Goal: Task Accomplishment & Management: Use online tool/utility

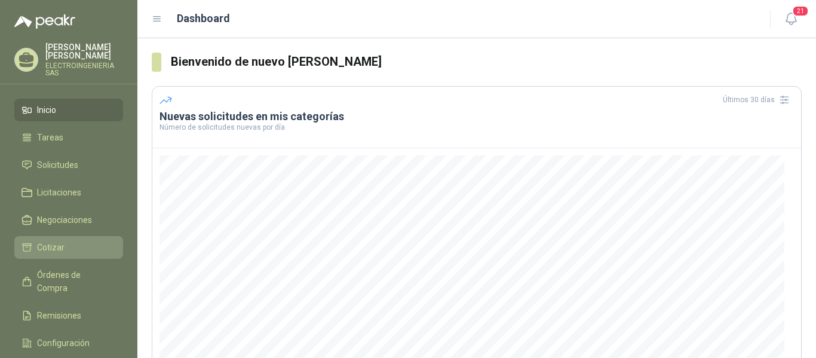
click at [48, 241] on span "Cotizar" at bounding box center [50, 247] width 27 height 13
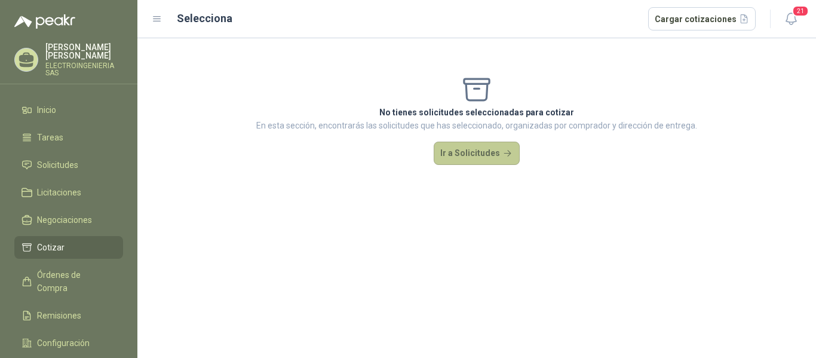
click at [467, 148] on button "Ir a Solicitudes" at bounding box center [477, 154] width 86 height 24
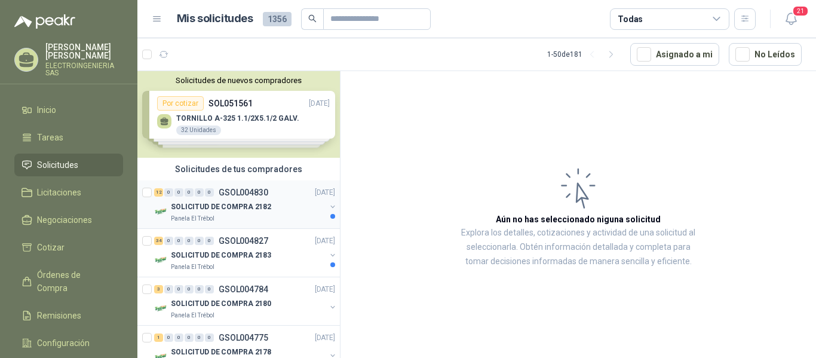
click at [228, 204] on p "SOLICITUD DE COMPRA 2182" at bounding box center [221, 206] width 100 height 11
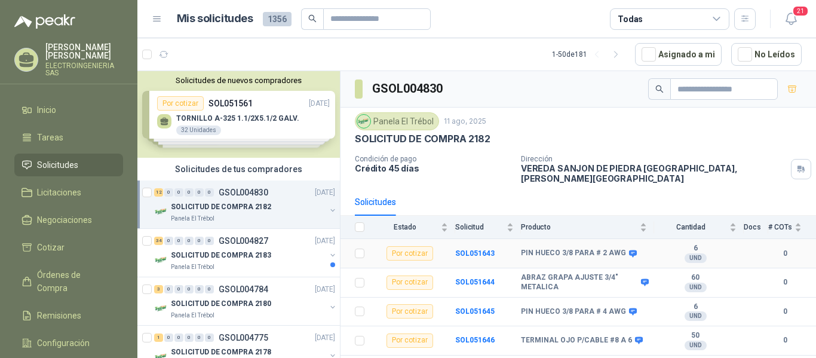
scroll to position [60, 0]
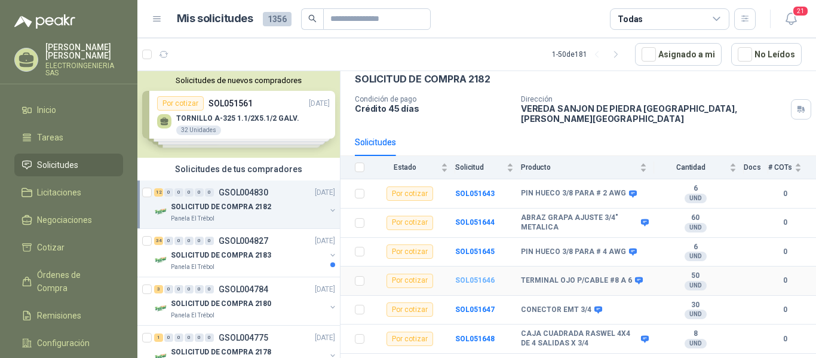
click at [475, 276] on b "SOL051646" at bounding box center [474, 280] width 39 height 8
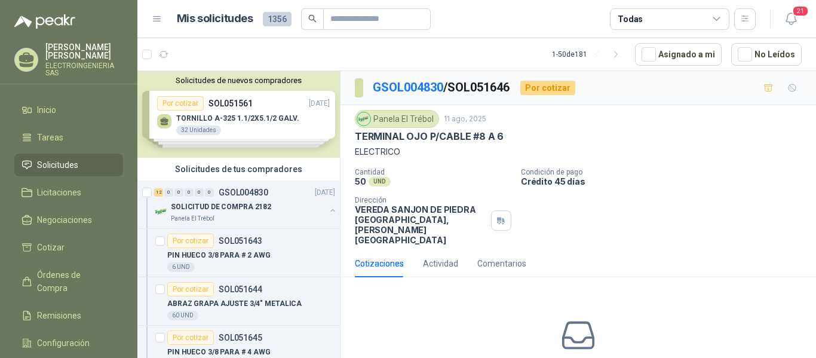
scroll to position [57, 0]
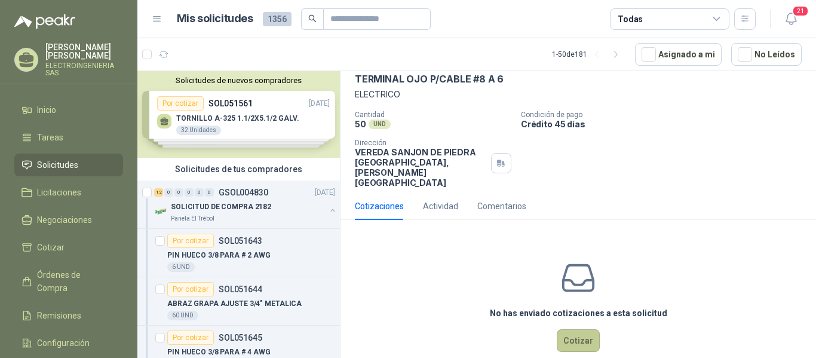
click at [575, 329] on button "Cotizar" at bounding box center [578, 340] width 43 height 23
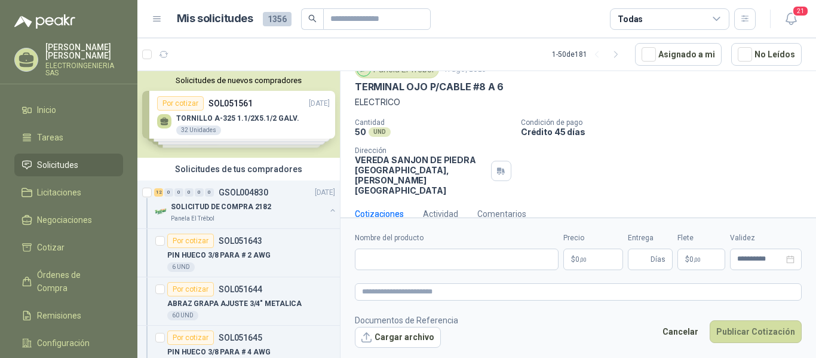
scroll to position [49, 0]
drag, startPoint x: 354, startPoint y: 81, endPoint x: 523, endPoint y: 91, distance: 169.3
click at [523, 91] on div "Panela El Trébol 11 ago, 2025 TERMINAL OJO P/CABLE #8 A 6 ELECTRICO Cantidad 50…" at bounding box center [577, 128] width 475 height 145
copy p "TERMINAL OJO P/CABLE #8 A 6"
click at [425, 262] on input "Nombre del producto" at bounding box center [457, 259] width 204 height 22
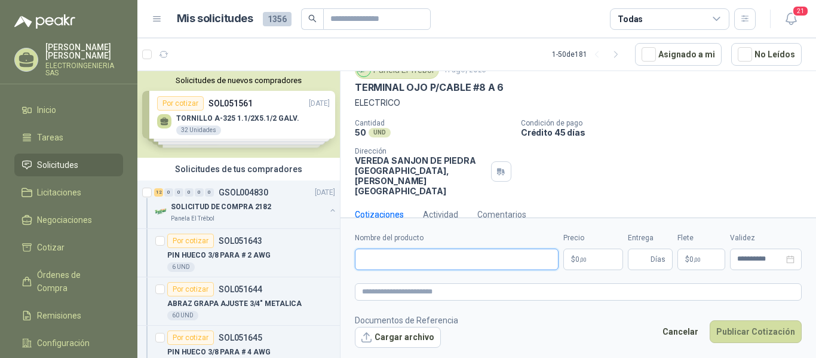
paste input "**********"
drag, startPoint x: 461, startPoint y: 259, endPoint x: 468, endPoint y: 255, distance: 7.8
click at [463, 259] on input "**********" at bounding box center [457, 259] width 204 height 22
type input "**********"
click at [594, 256] on p "$ 0 ,00" at bounding box center [593, 259] width 60 height 22
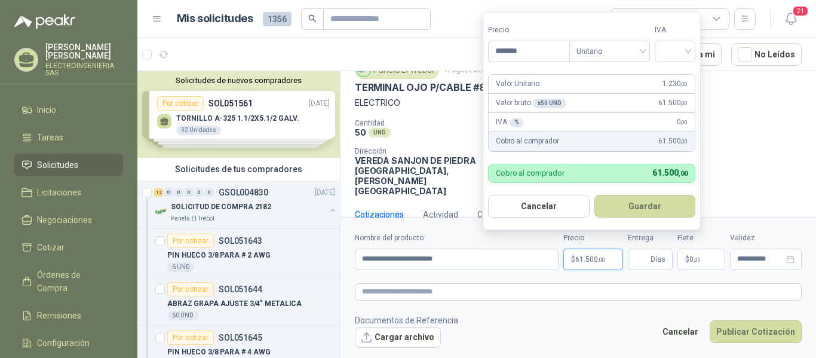
type input "*******"
click at [645, 59] on form "Precio ******* Tipo Unitario IVA Valor Unitario 1.230 ,00 Valor bruto x 50 UND …" at bounding box center [592, 121] width 218 height 218
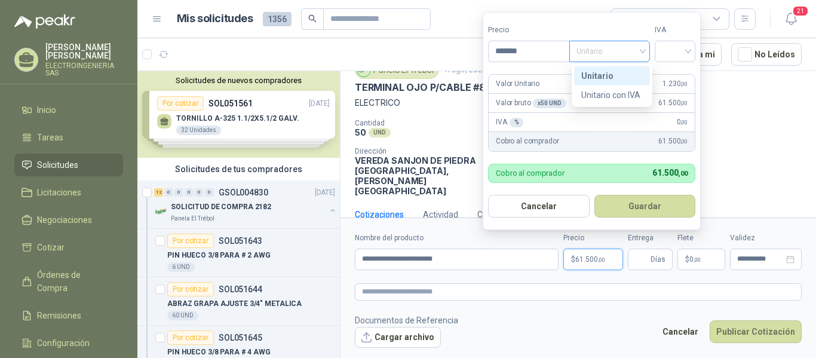
click at [636, 42] on span "Unitario" at bounding box center [609, 51] width 66 height 18
drag, startPoint x: 598, startPoint y: 76, endPoint x: 739, endPoint y: 55, distance: 142.5
click at [599, 75] on div "Unitario" at bounding box center [612, 75] width 62 height 13
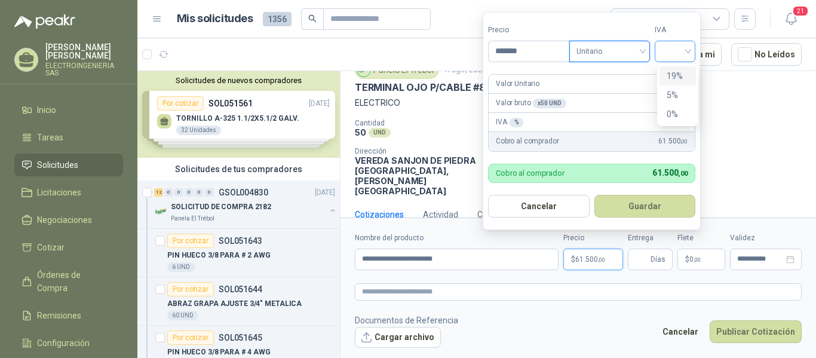
click at [664, 47] on div at bounding box center [675, 52] width 41 height 22
click at [677, 74] on div "19%" at bounding box center [678, 75] width 22 height 13
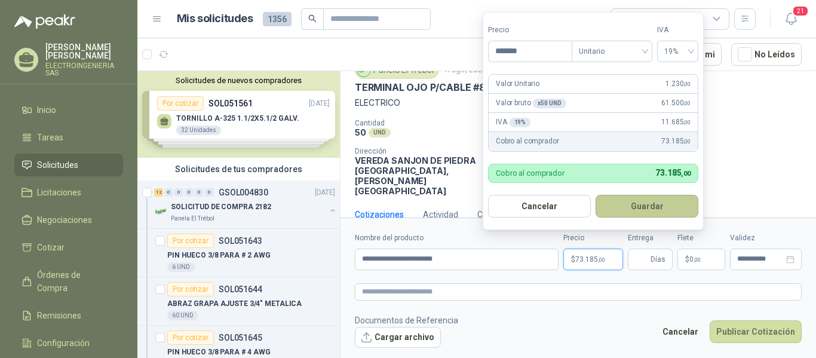
click at [637, 207] on button "Guardar" at bounding box center [647, 206] width 103 height 23
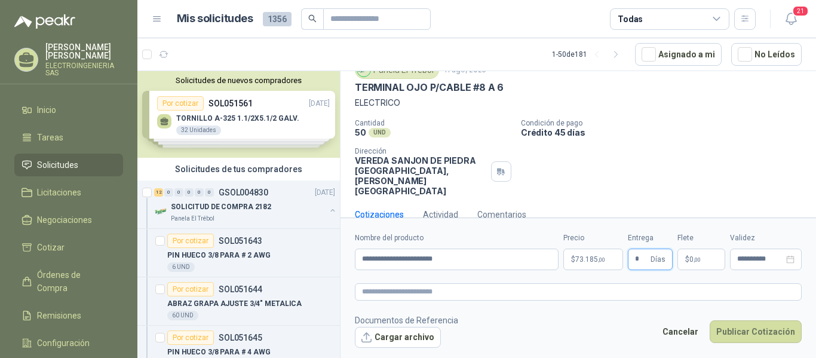
type input "*"
click at [697, 147] on div "Cantidad 50 UND  Condición de pago Crédito 45 [PERSON_NAME] Dirección VEREDA S…" at bounding box center [578, 157] width 447 height 77
click at [762, 335] on button "Publicar Cotización" at bounding box center [756, 331] width 92 height 23
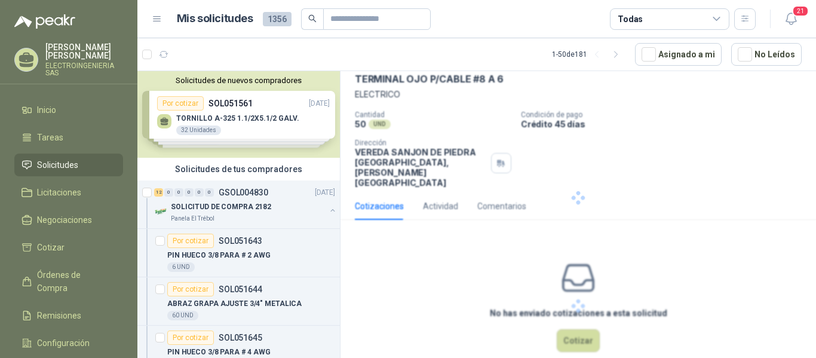
scroll to position [0, 0]
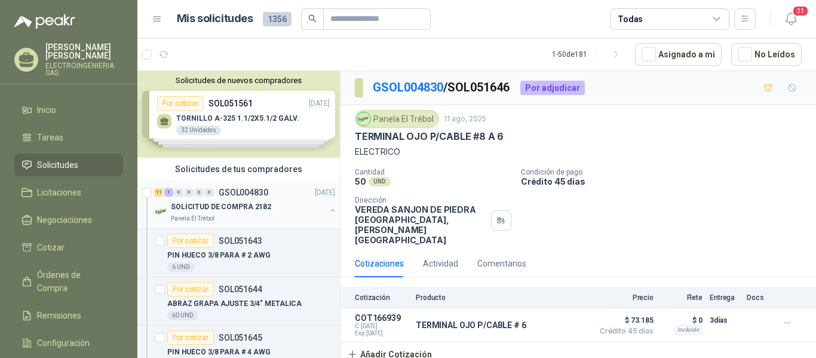
click at [240, 210] on p "SOLICITUD DE COMPRA 2182" at bounding box center [221, 206] width 100 height 11
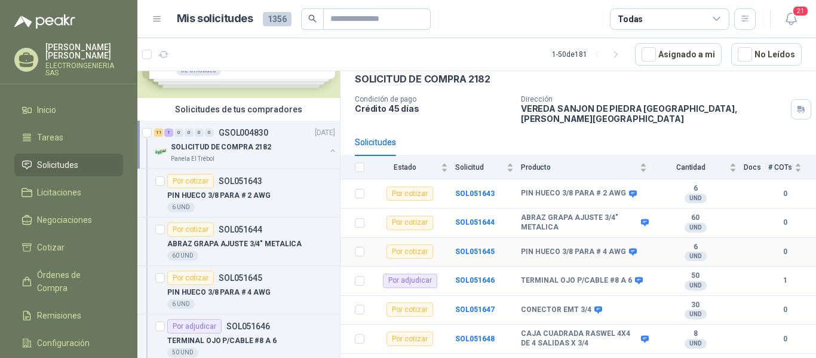
scroll to position [119, 0]
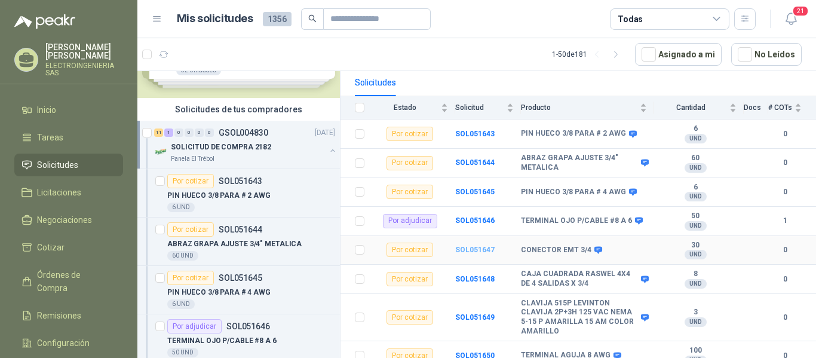
click at [468, 246] on b "SOL051647" at bounding box center [474, 250] width 39 height 8
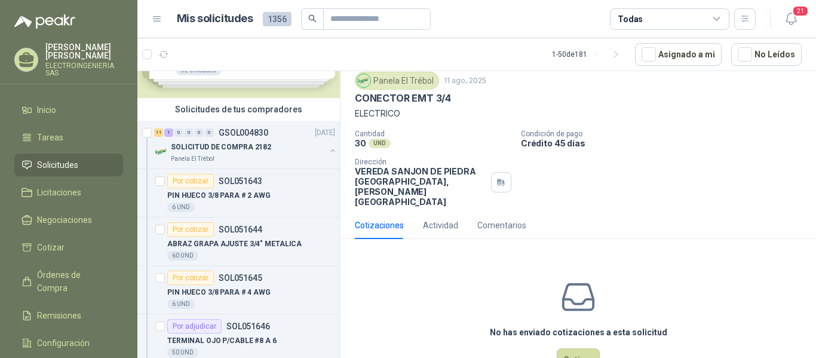
scroll to position [57, 0]
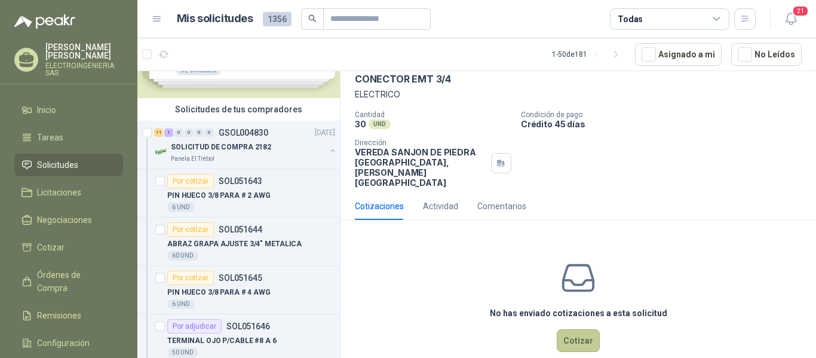
click at [585, 329] on button "Cotizar" at bounding box center [578, 340] width 43 height 23
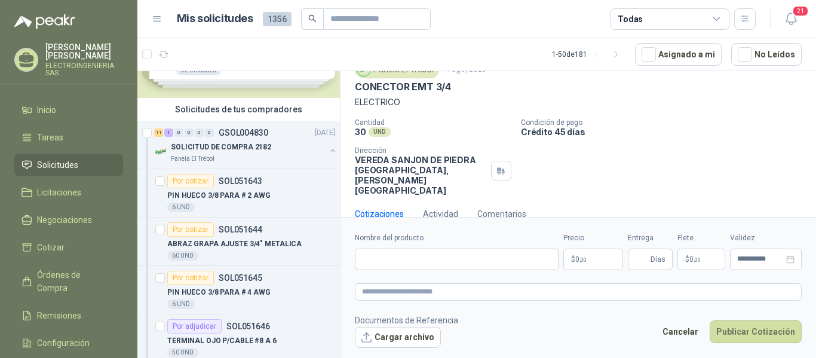
scroll to position [49, 0]
drag, startPoint x: 355, startPoint y: 88, endPoint x: 461, endPoint y: 90, distance: 105.1
click at [461, 90] on div "CONECTOR EMT 3/4" at bounding box center [578, 87] width 447 height 13
copy p "CONECTOR EMT 3/4"
paste input "**********"
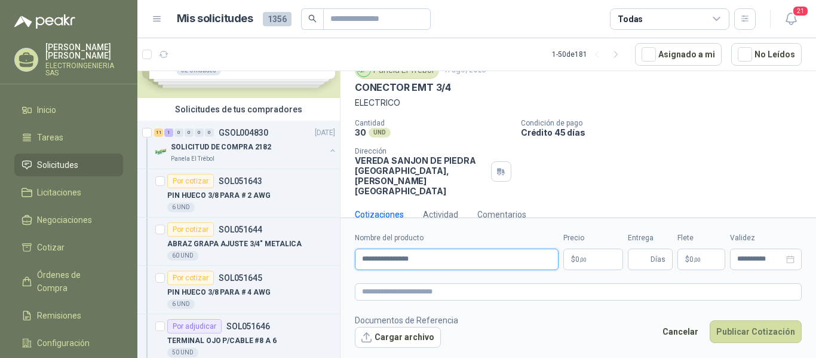
type input "**********"
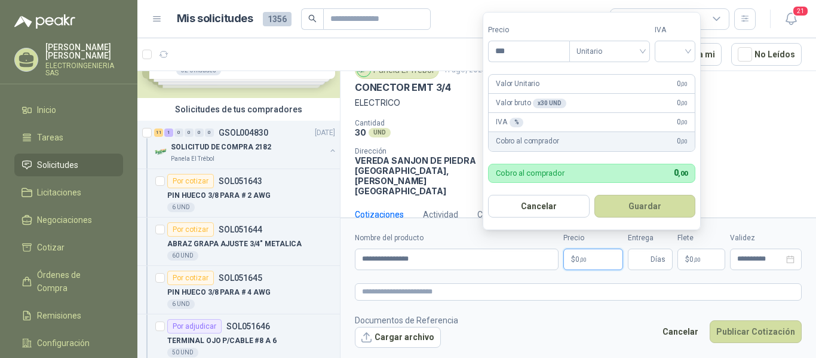
click at [599, 257] on p "$ 0 ,00" at bounding box center [593, 259] width 60 height 22
click at [612, 56] on span "Unitario" at bounding box center [609, 51] width 66 height 18
type input "*******"
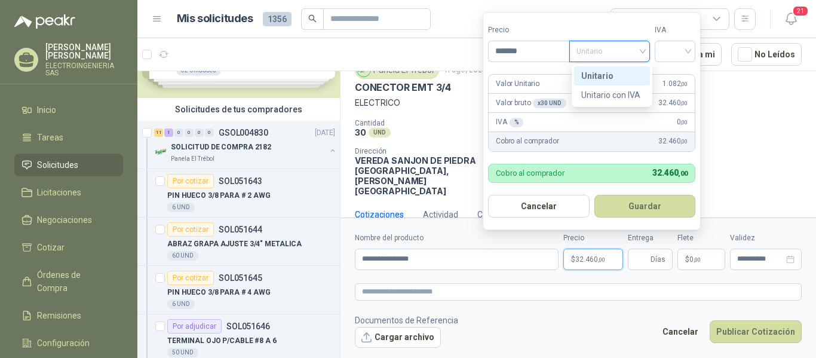
click at [615, 78] on div "Unitario" at bounding box center [612, 75] width 62 height 13
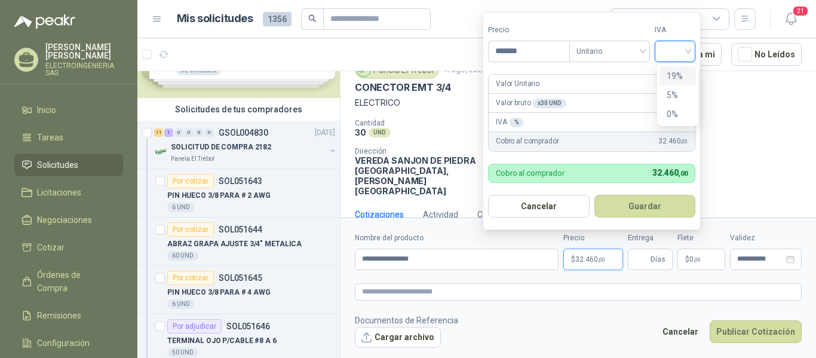
click at [680, 48] on input "search" at bounding box center [675, 50] width 26 height 18
click at [673, 73] on div "19%" at bounding box center [678, 75] width 22 height 13
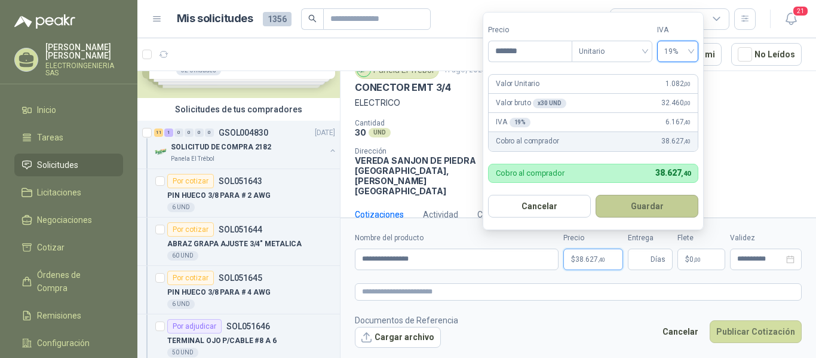
click at [662, 209] on button "Guardar" at bounding box center [647, 206] width 103 height 23
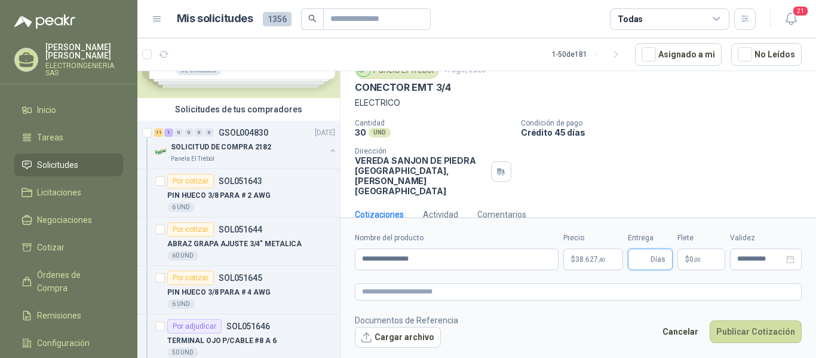
click at [643, 259] on input "Entrega" at bounding box center [641, 259] width 13 height 20
type input "*"
click at [713, 257] on p "$ 0 ,00" at bounding box center [701, 259] width 48 height 22
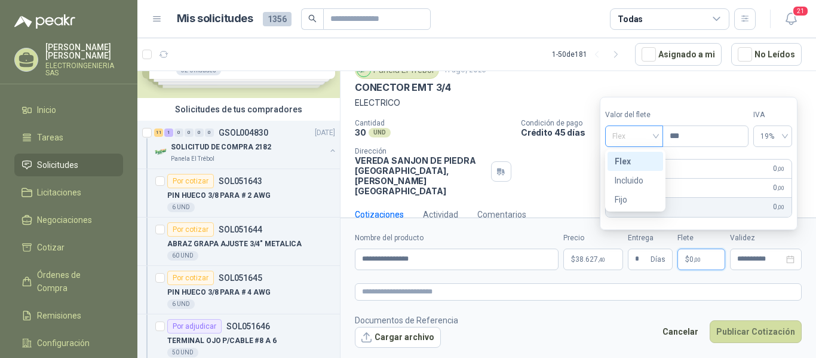
click at [655, 139] on span "Flex" at bounding box center [634, 136] width 44 height 18
click at [632, 176] on div "Incluido" at bounding box center [635, 180] width 41 height 13
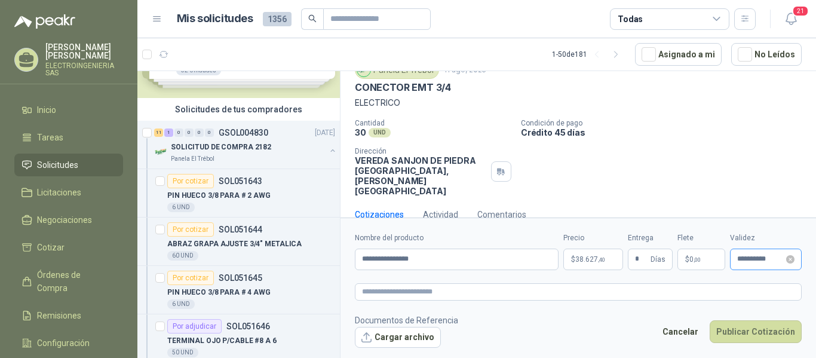
drag, startPoint x: 759, startPoint y: 264, endPoint x: 768, endPoint y: 262, distance: 8.7
click at [762, 264] on div "**********" at bounding box center [766, 259] width 72 height 22
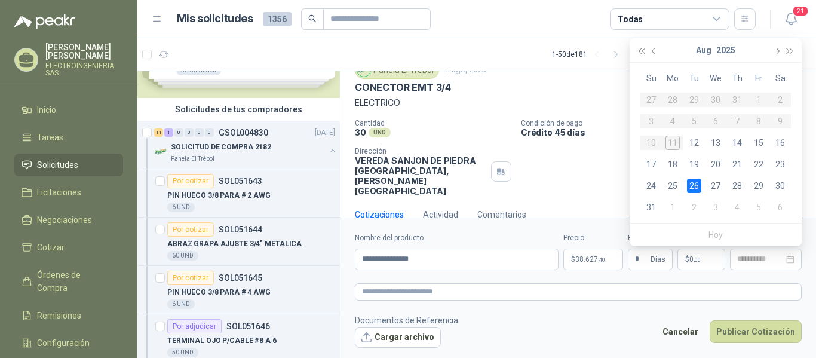
click at [692, 185] on div "26" at bounding box center [694, 186] width 14 height 14
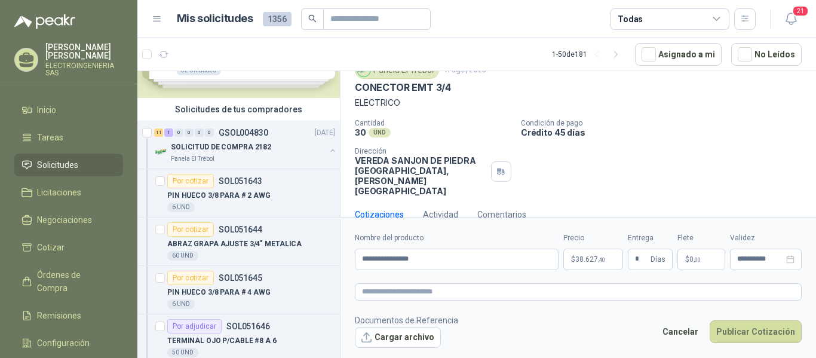
type input "**********"
click at [755, 329] on button "Publicar Cotización" at bounding box center [756, 331] width 92 height 23
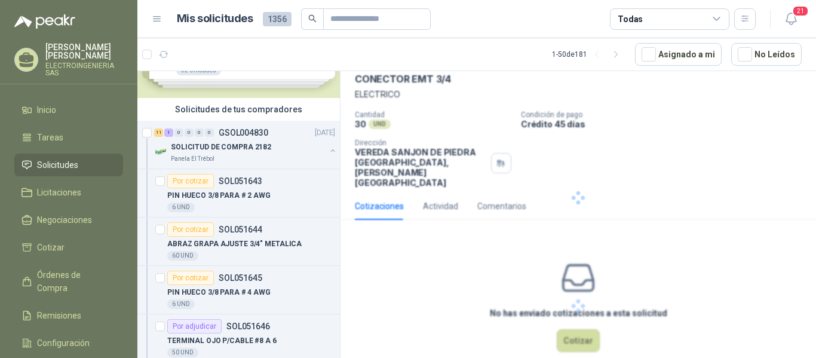
scroll to position [0, 0]
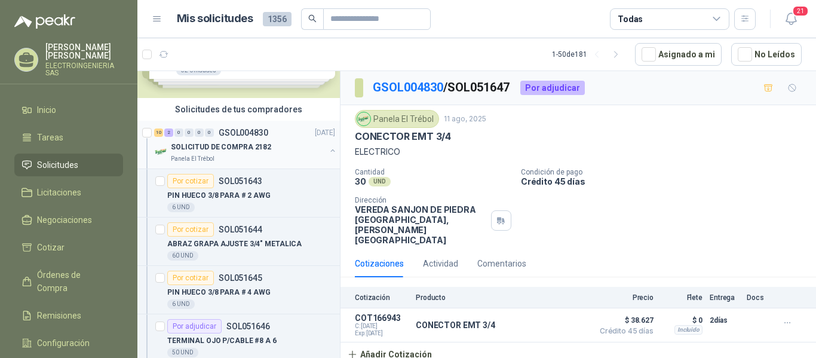
click at [232, 148] on p "SOLICITUD DE COMPRA 2182" at bounding box center [221, 147] width 100 height 11
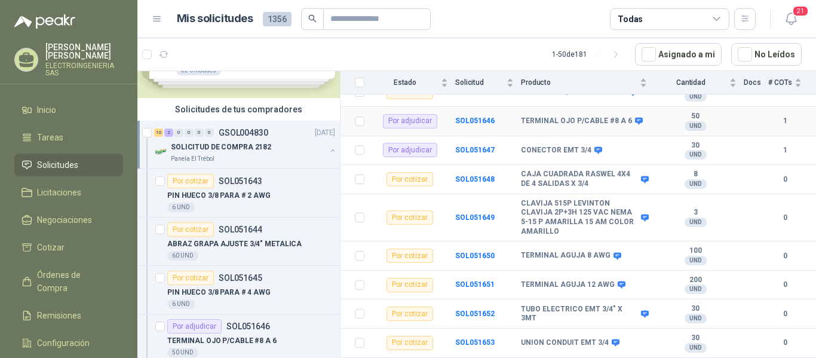
scroll to position [239, 0]
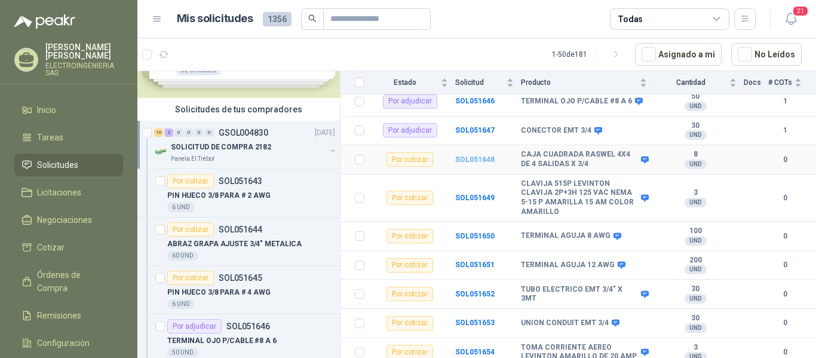
click at [475, 155] on b "SOL051648" at bounding box center [474, 159] width 39 height 8
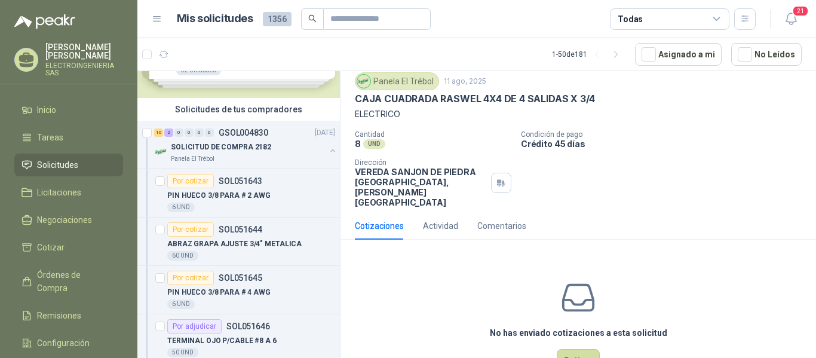
scroll to position [57, 0]
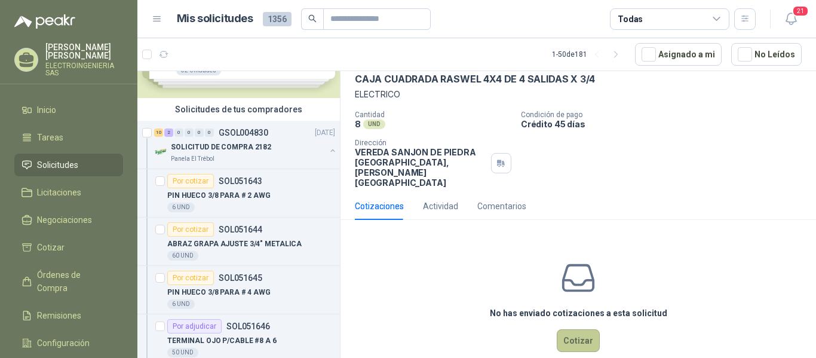
click at [580, 329] on button "Cotizar" at bounding box center [578, 340] width 43 height 23
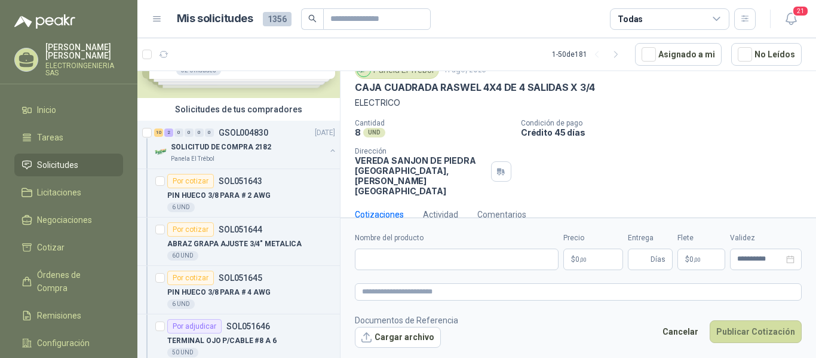
scroll to position [0, 0]
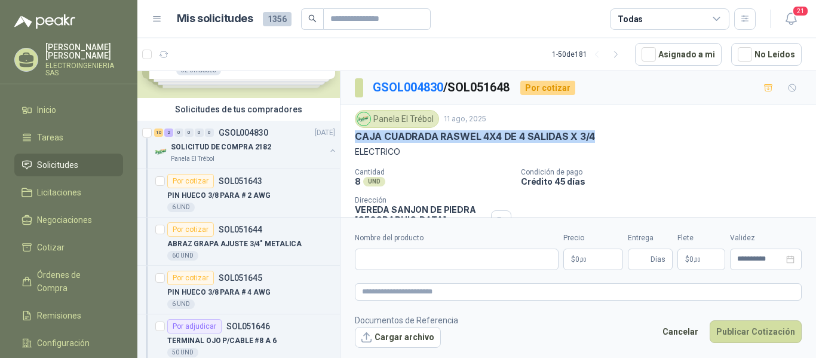
drag, startPoint x: 352, startPoint y: 134, endPoint x: 578, endPoint y: 140, distance: 225.9
click at [603, 137] on div "Panela El Trébol 11 ago, 2025 CAJA CUADRADA RASWEL 4X4 DE 4 SALIDAS X 3/4 ELECT…" at bounding box center [577, 177] width 475 height 145
copy p "CAJA CUADRADA RASWEL 4X4 DE 4 SALIDAS X 3/4"
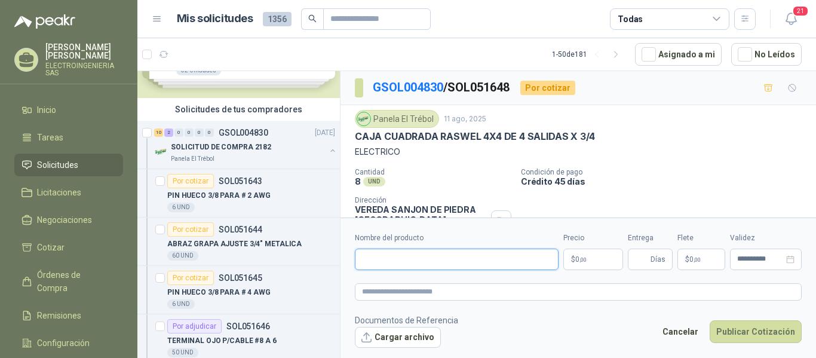
paste input "**********"
type input "**********"
click at [609, 266] on p "$ 0 ,00" at bounding box center [593, 259] width 60 height 22
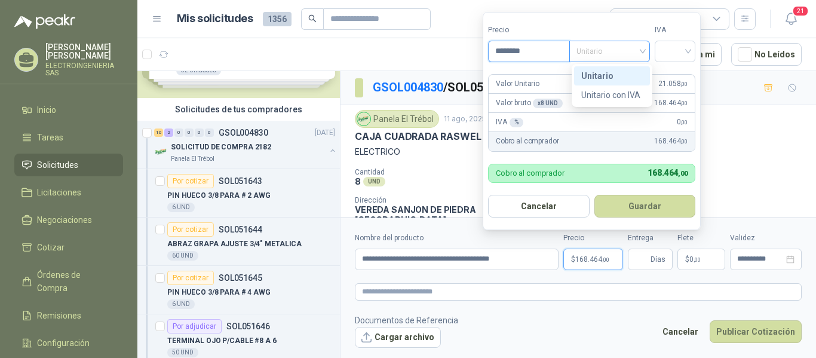
click at [619, 45] on span "Unitario" at bounding box center [609, 51] width 66 height 18
type input "********"
click at [607, 69] on div "Unitario" at bounding box center [612, 75] width 62 height 13
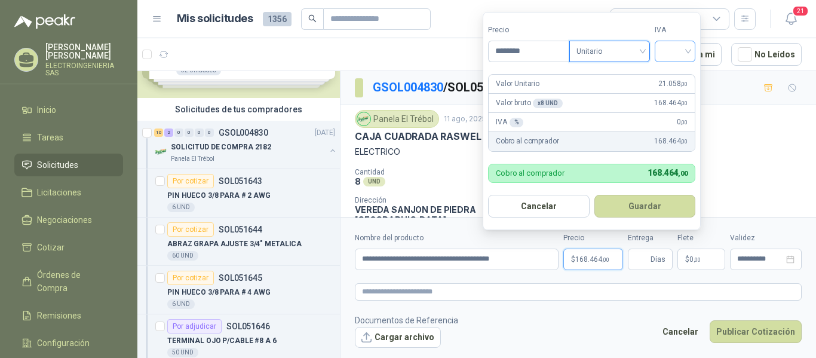
click at [691, 48] on div at bounding box center [675, 52] width 41 height 22
click at [674, 71] on div "19%" at bounding box center [678, 75] width 22 height 13
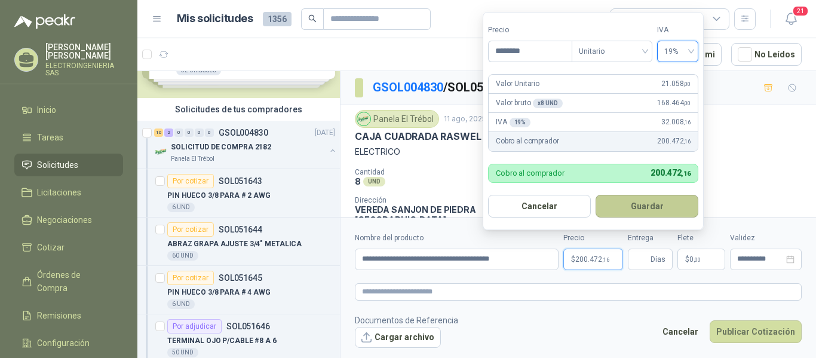
click at [655, 203] on button "Guardar" at bounding box center [647, 206] width 103 height 23
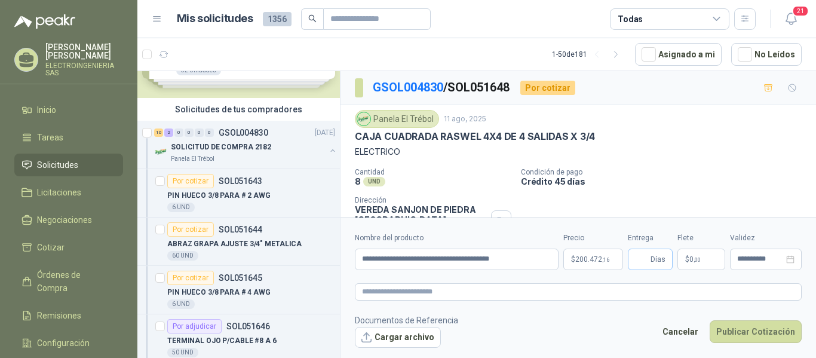
click at [654, 257] on span "Días" at bounding box center [658, 259] width 15 height 20
type input "*"
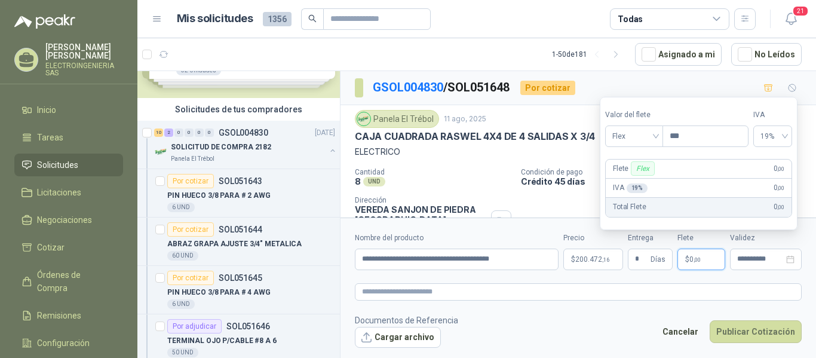
click at [700, 259] on span ",00" at bounding box center [697, 259] width 7 height 7
click at [659, 136] on div "Flex" at bounding box center [634, 136] width 58 height 22
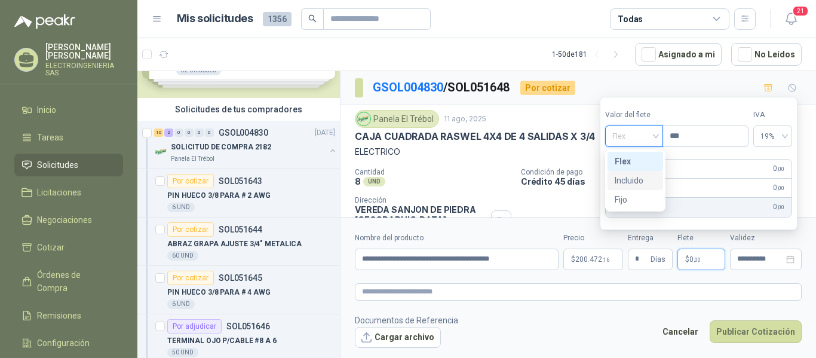
click at [639, 182] on div "Incluido" at bounding box center [635, 180] width 41 height 13
click at [792, 135] on div "0%" at bounding box center [774, 136] width 37 height 22
click at [786, 136] on span "0%" at bounding box center [774, 136] width 23 height 18
click at [786, 137] on span "0%" at bounding box center [774, 136] width 23 height 18
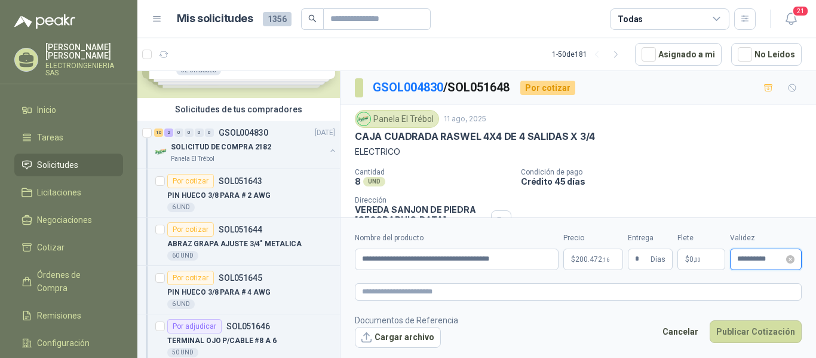
click at [759, 258] on input "**********" at bounding box center [760, 259] width 47 height 8
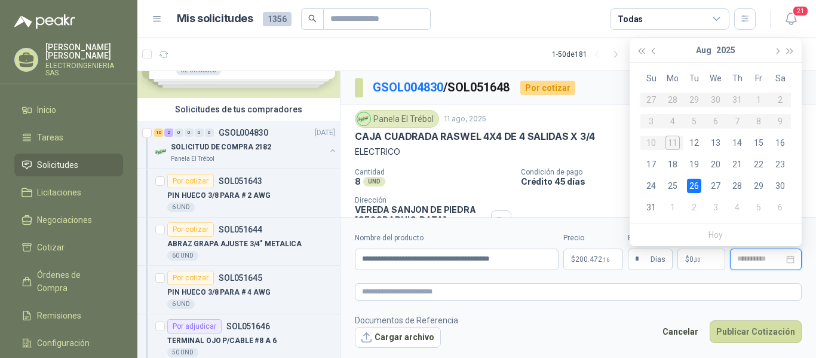
type input "**********"
click at [695, 186] on div "26" at bounding box center [694, 186] width 14 height 14
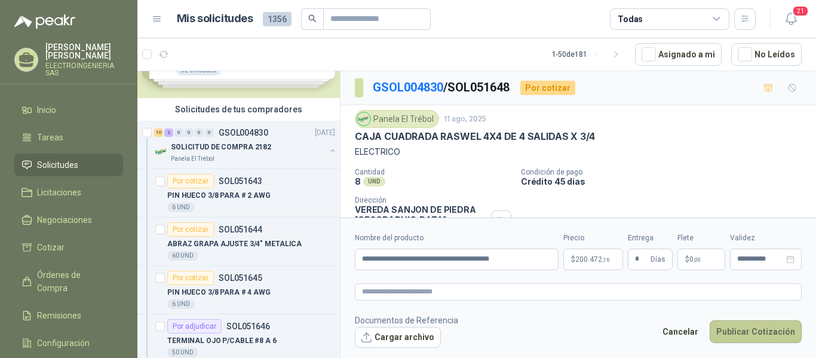
click at [769, 326] on button "Publicar Cotización" at bounding box center [756, 331] width 92 height 23
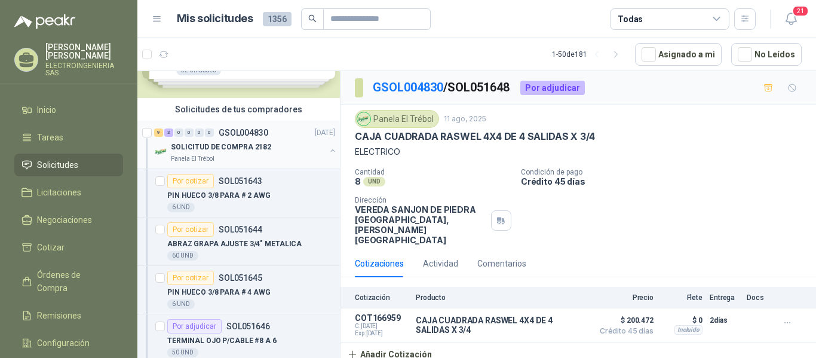
click at [250, 148] on p "SOLICITUD DE COMPRA 2182" at bounding box center [221, 147] width 100 height 11
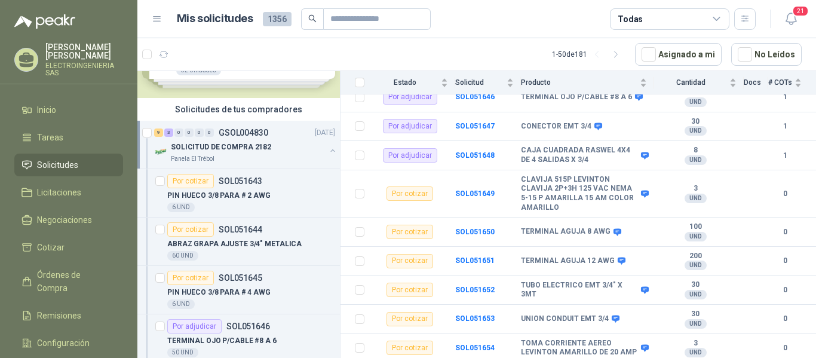
scroll to position [244, 0]
click at [480, 189] on b "SOL051649" at bounding box center [474, 193] width 39 height 8
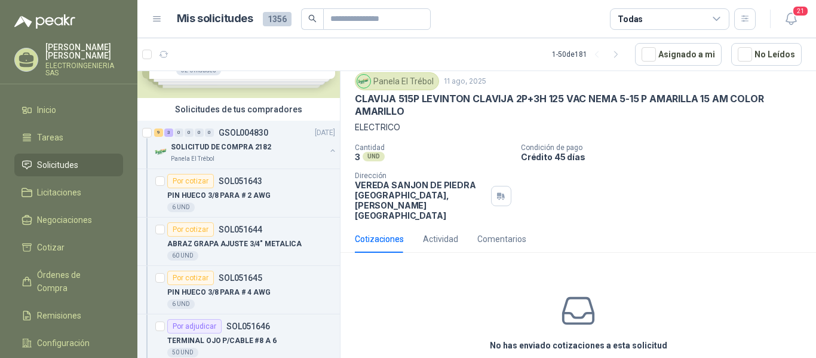
scroll to position [70, 0]
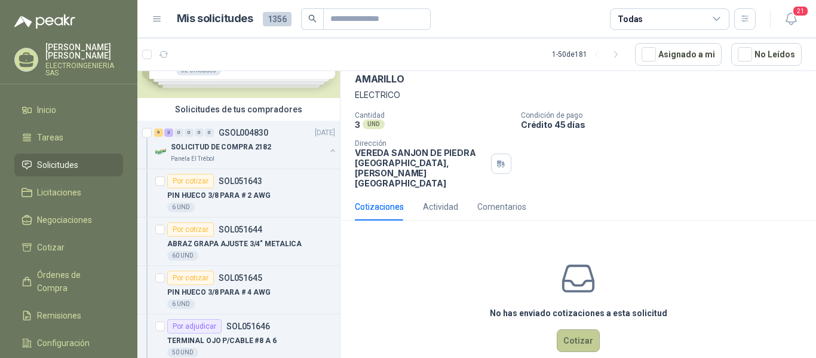
click at [578, 329] on button "Cotizar" at bounding box center [578, 340] width 43 height 23
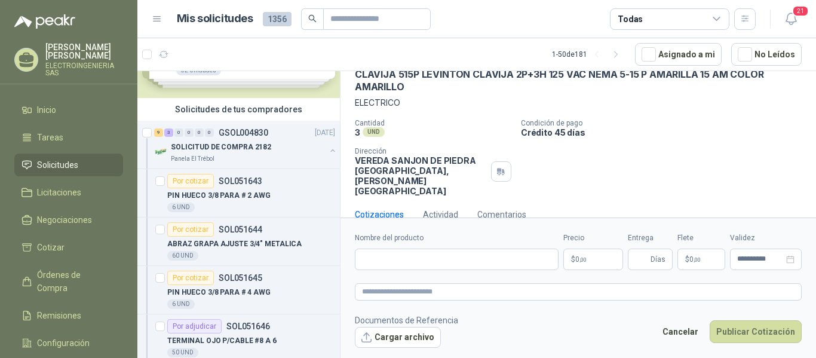
scroll to position [0, 0]
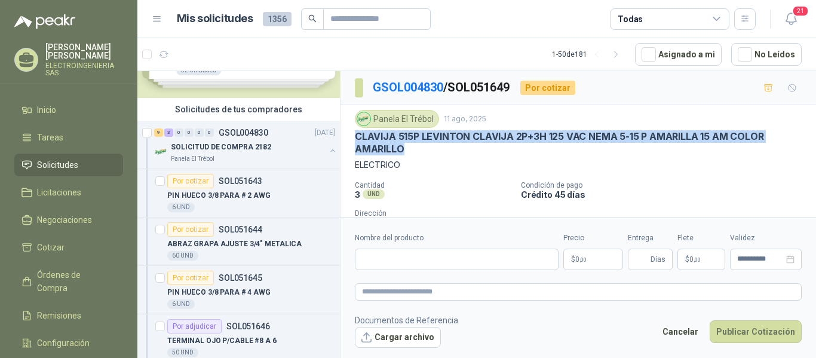
drag, startPoint x: 355, startPoint y: 140, endPoint x: 409, endPoint y: 151, distance: 54.1
click at [409, 151] on p "CLAVIJA 515P LEVINTON CLAVIJA 2P+3H 125 VAC NEMA 5-15 P AMARILLA 15 AM COLOR AM…" at bounding box center [578, 143] width 447 height 26
copy p "CLAVIJA 515P LEVINTON CLAVIJA 2P+3H 125 VAC NEMA 5-15 P AMARILLA 15 AM COLOR AM…"
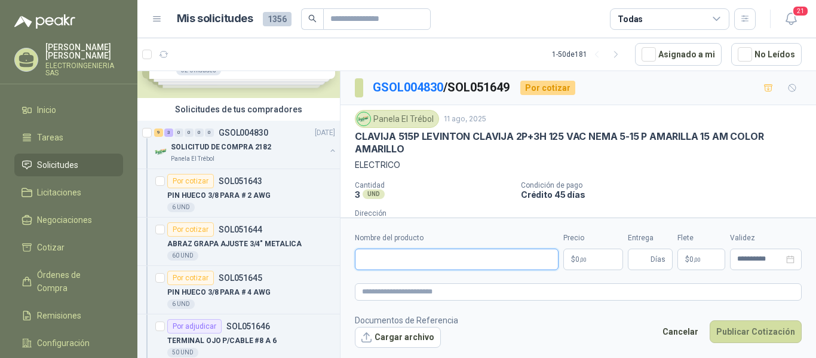
drag, startPoint x: 399, startPoint y: 257, endPoint x: 395, endPoint y: 253, distance: 6.3
click at [395, 253] on input "Nombre del producto" at bounding box center [457, 259] width 204 height 22
drag, startPoint x: 392, startPoint y: 252, endPoint x: 384, endPoint y: 253, distance: 7.8
paste input "**********"
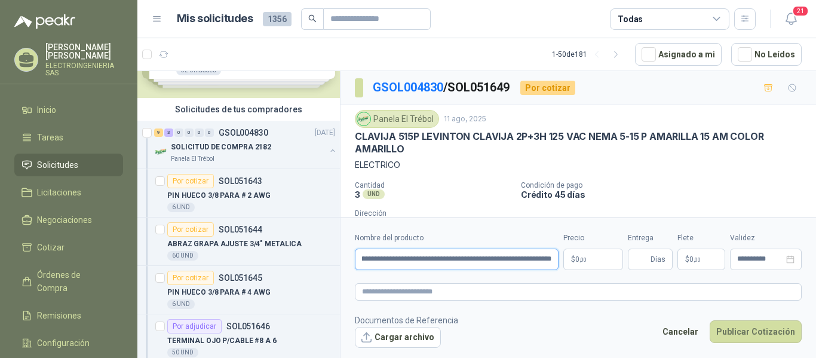
type input "**********"
click at [587, 260] on p "$ 0 ,00" at bounding box center [593, 259] width 60 height 22
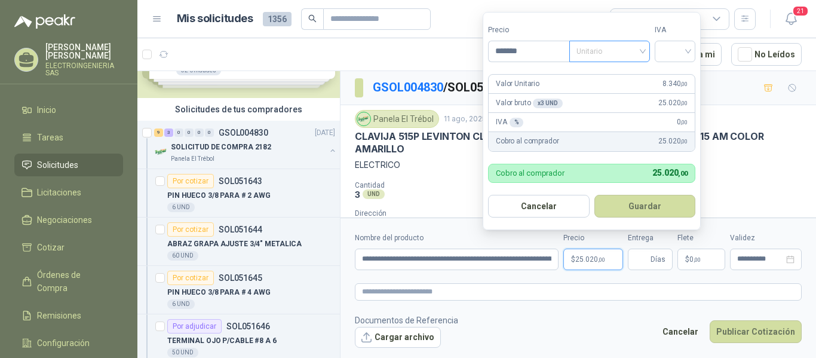
click at [617, 44] on span "Unitario" at bounding box center [609, 51] width 66 height 18
type input "*******"
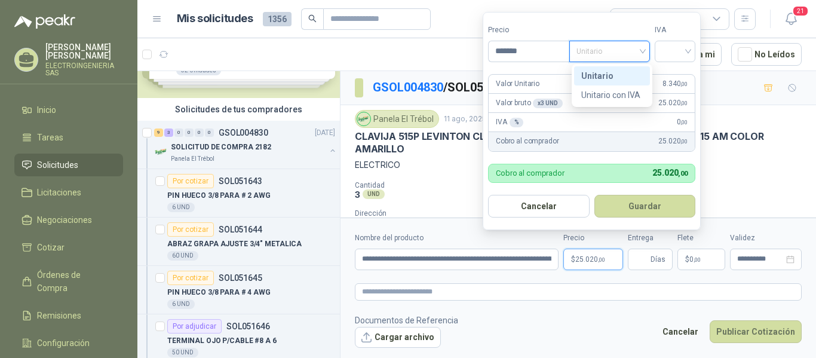
click at [606, 73] on div "Unitario" at bounding box center [612, 75] width 62 height 13
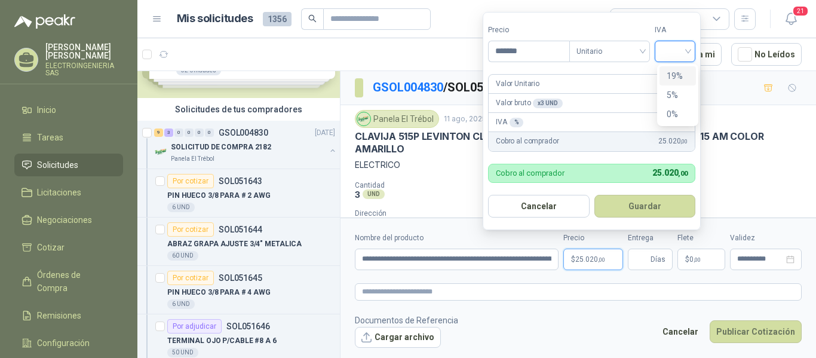
click at [673, 49] on input "search" at bounding box center [675, 50] width 26 height 18
click at [679, 69] on div "19%" at bounding box center [678, 75] width 22 height 13
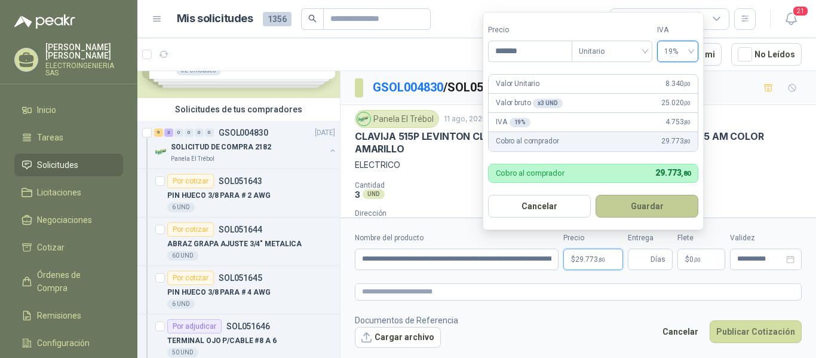
click at [645, 208] on button "Guardar" at bounding box center [647, 206] width 103 height 23
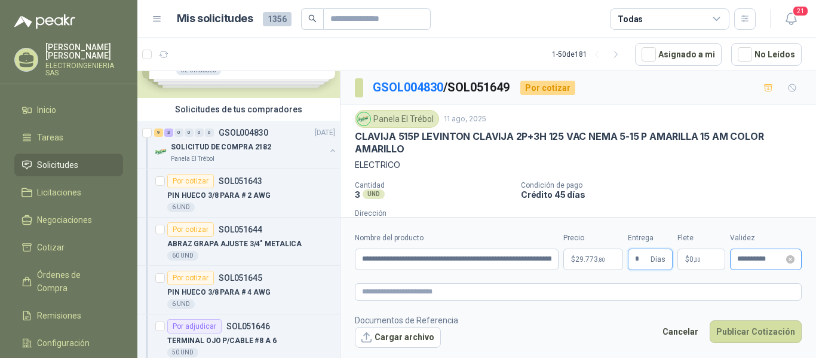
type input "*"
click at [773, 260] on input "**********" at bounding box center [760, 259] width 47 height 8
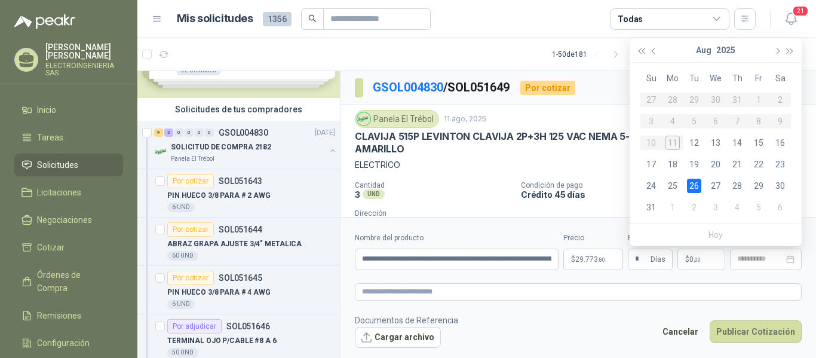
click at [697, 185] on div "26" at bounding box center [694, 186] width 14 height 14
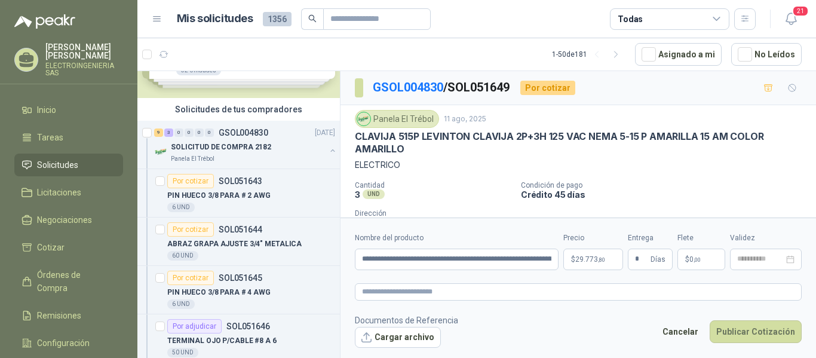
type input "**********"
click at [758, 331] on button "Publicar Cotización" at bounding box center [756, 331] width 92 height 23
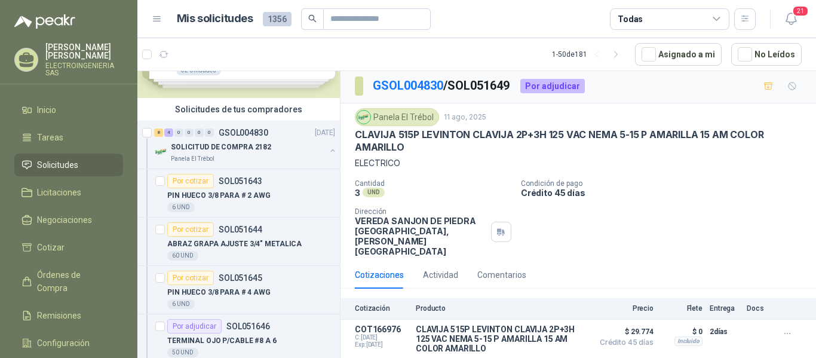
scroll to position [3, 0]
click at [244, 136] on p "GSOL004830" at bounding box center [244, 132] width 50 height 8
